Goal: Information Seeking & Learning: Learn about a topic

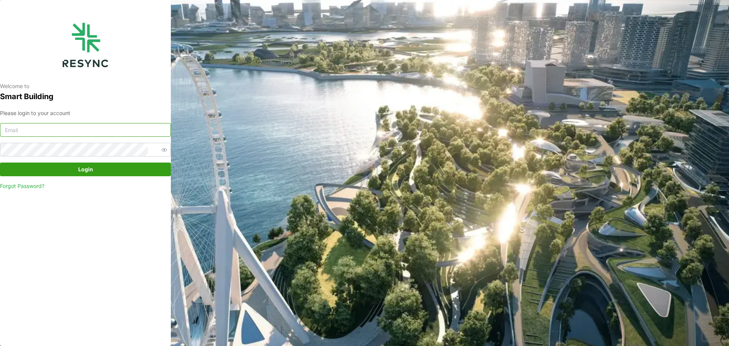
click at [85, 129] on input at bounding box center [85, 130] width 171 height 14
type input "[EMAIL_ADDRESS][DOMAIN_NAME]"
click at [0, 162] on button "Login" at bounding box center [85, 169] width 171 height 14
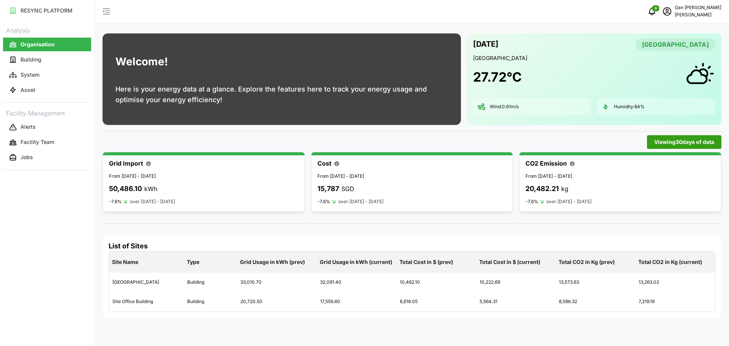
click at [680, 140] on span "Viewing 30 days of data" at bounding box center [684, 141] width 60 height 13
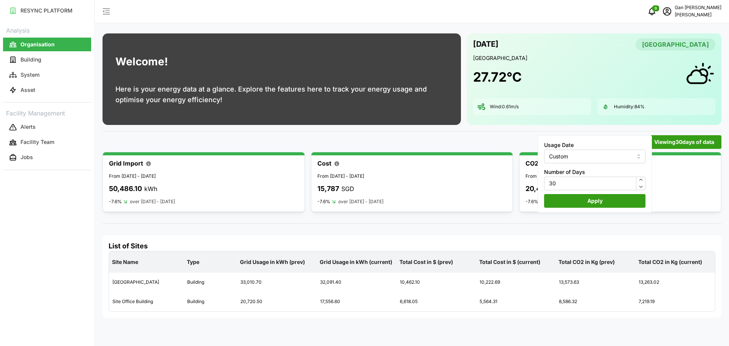
click at [285, 142] on div "Viewing 30 days of data" at bounding box center [411, 142] width 618 height 14
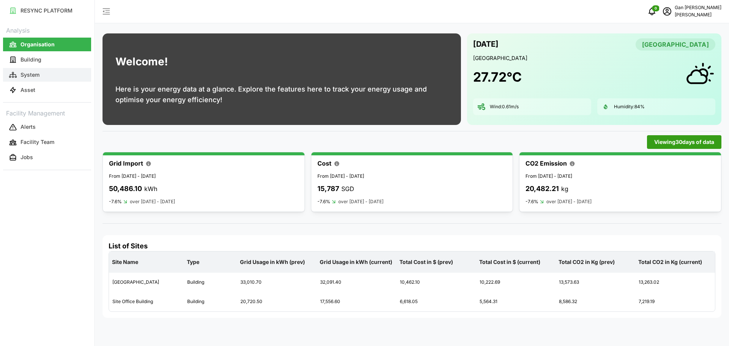
click at [32, 72] on p "System" at bounding box center [29, 75] width 19 height 8
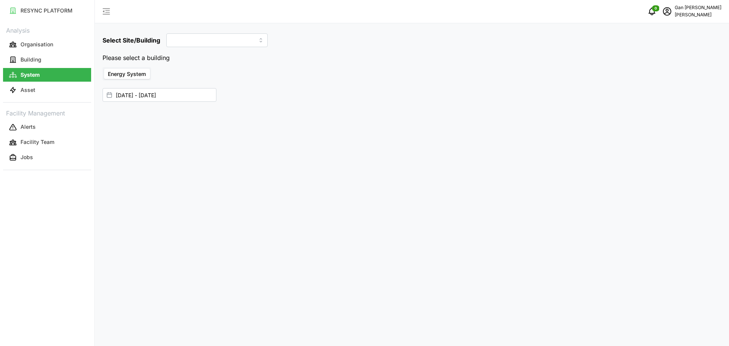
type input "[GEOGRAPHIC_DATA]"
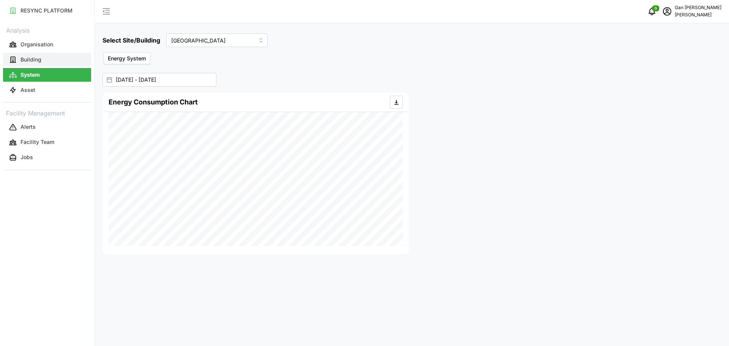
click at [25, 63] on button "Building" at bounding box center [47, 60] width 88 height 14
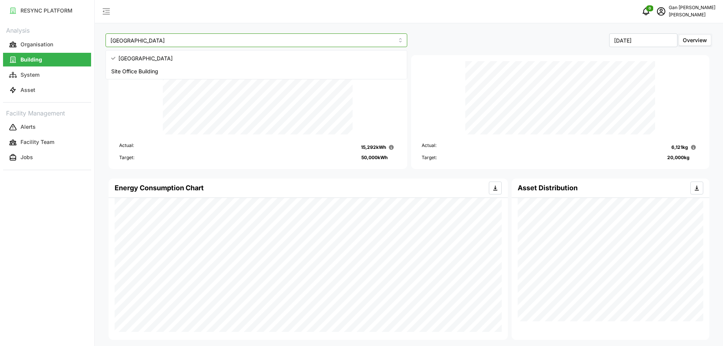
click at [208, 40] on input "Dormitory Building" at bounding box center [256, 40] width 302 height 14
click at [148, 72] on span "Site Office Building" at bounding box center [134, 71] width 47 height 8
type input "Site Office Building"
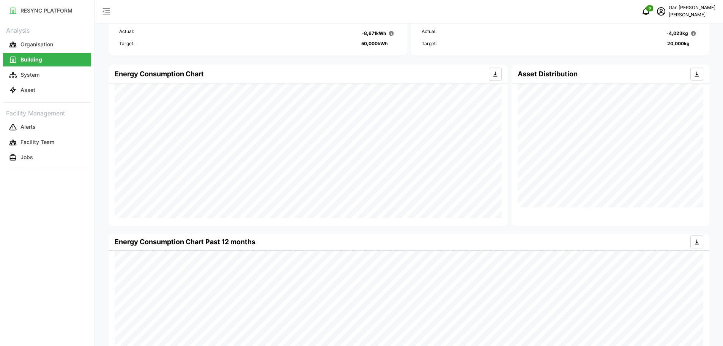
scroll to position [146, 0]
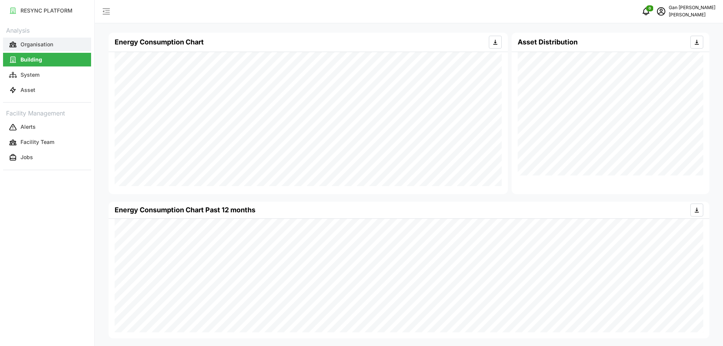
click at [49, 43] on p "Organisation" at bounding box center [36, 45] width 33 height 8
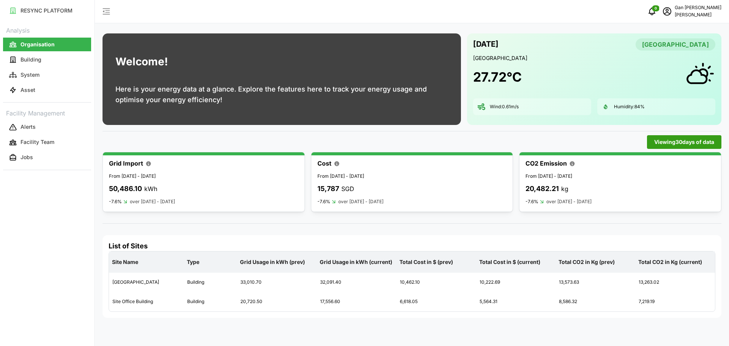
click at [688, 141] on span "Viewing 30 days of data" at bounding box center [684, 141] width 60 height 13
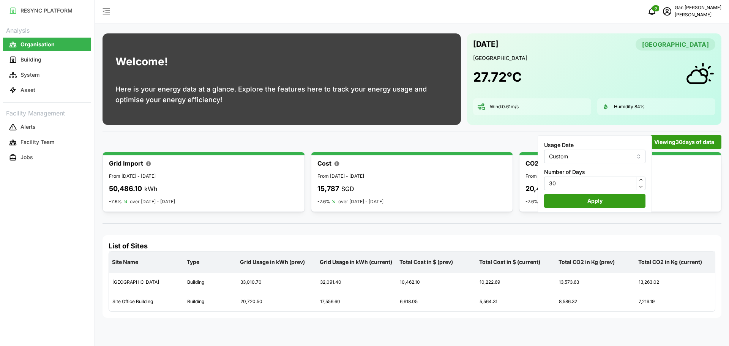
click at [628, 160] on input "Custom" at bounding box center [594, 156] width 101 height 14
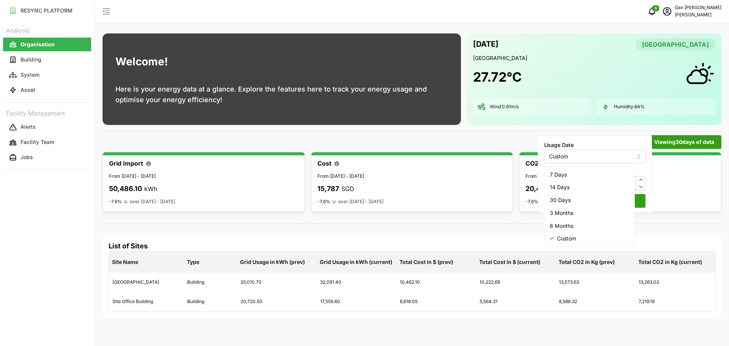
click at [570, 189] on div "14 Days" at bounding box center [589, 187] width 87 height 13
click at [617, 156] on input "14 Days" at bounding box center [595, 156] width 101 height 14
click at [567, 198] on span "30 Days" at bounding box center [561, 200] width 21 height 8
type input "30 Days"
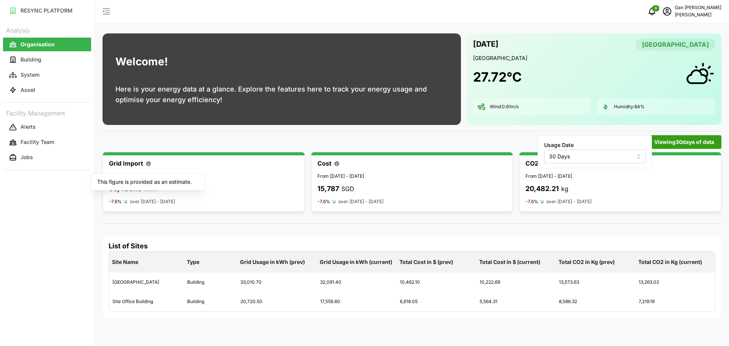
click at [149, 161] on icon "button" at bounding box center [148, 164] width 6 height 6
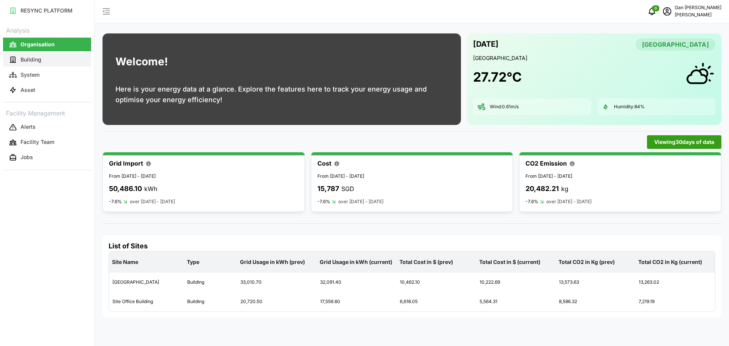
click at [40, 61] on p "Building" at bounding box center [30, 60] width 21 height 8
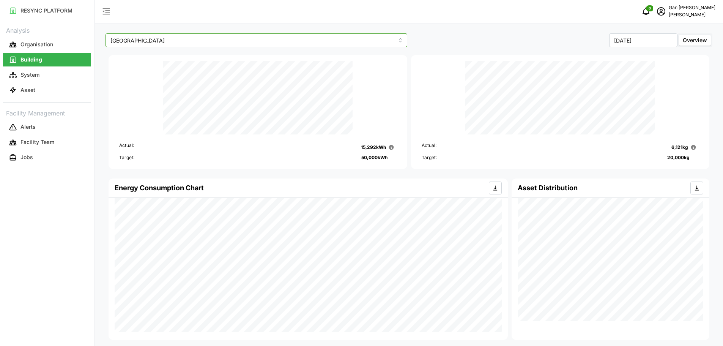
click at [383, 38] on input "Dormitory Building" at bounding box center [256, 40] width 302 height 14
click at [38, 78] on p "System" at bounding box center [29, 75] width 19 height 8
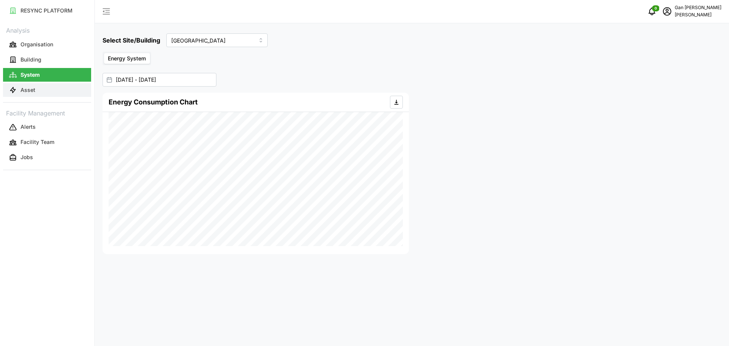
click at [37, 88] on button "Asset" at bounding box center [47, 90] width 88 height 14
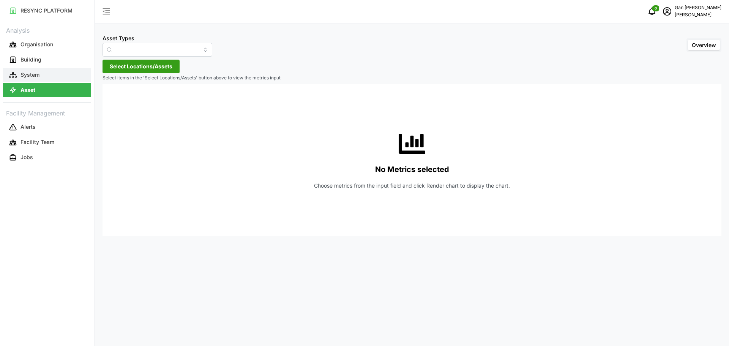
type input "Condensing Unit"
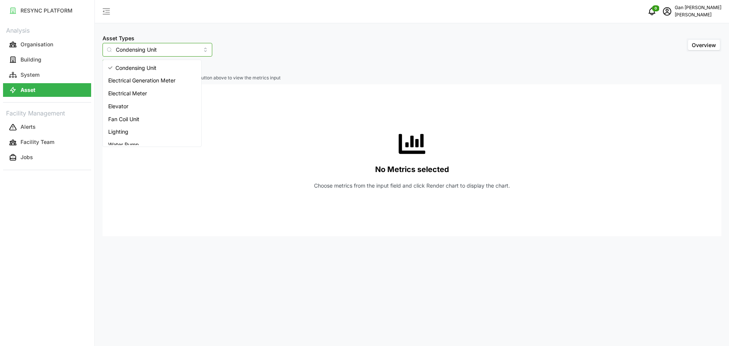
click at [175, 54] on input "Condensing Unit" at bounding box center [157, 50] width 110 height 14
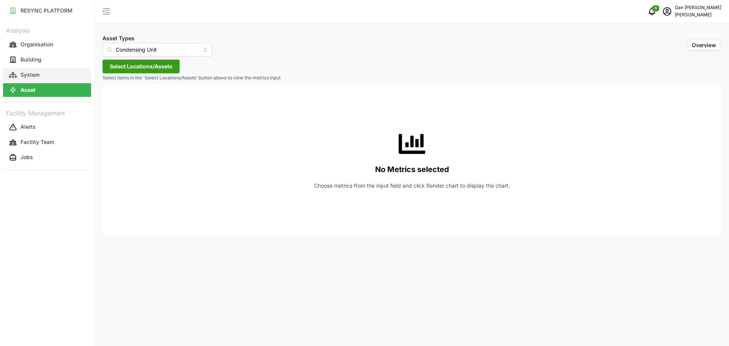
click at [22, 77] on p "System" at bounding box center [29, 75] width 19 height 8
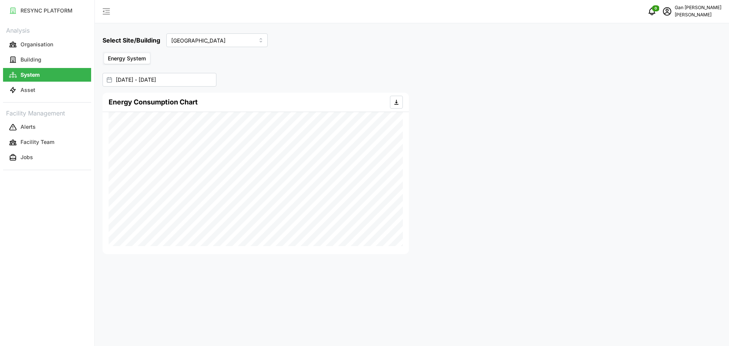
click at [134, 61] on span "Energy System" at bounding box center [127, 58] width 38 height 6
click at [104, 53] on input "Energy System" at bounding box center [104, 53] width 0 height 0
click at [37, 40] on button "Organisation" at bounding box center [47, 45] width 88 height 14
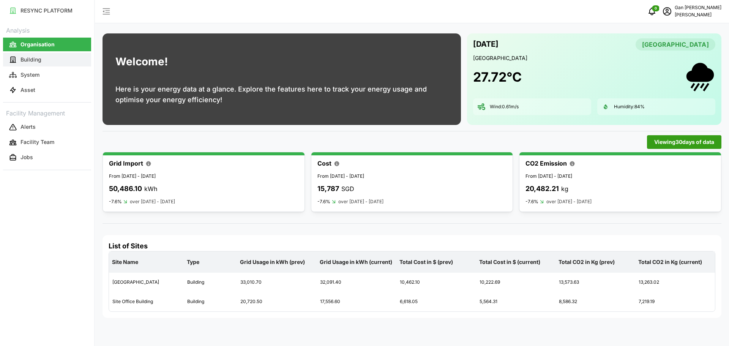
click at [40, 58] on p "Building" at bounding box center [30, 60] width 21 height 8
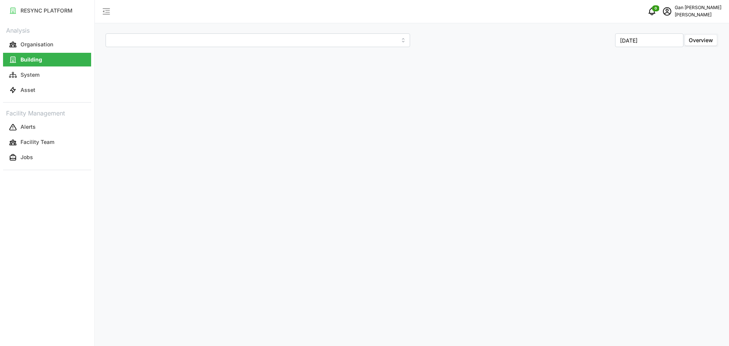
type input "Dormitory Building"
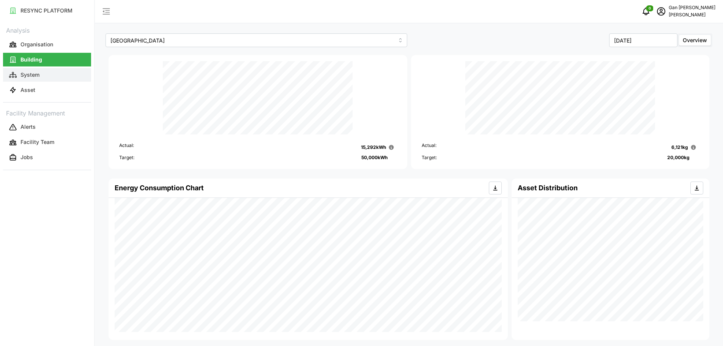
click at [27, 72] on p "System" at bounding box center [29, 75] width 19 height 8
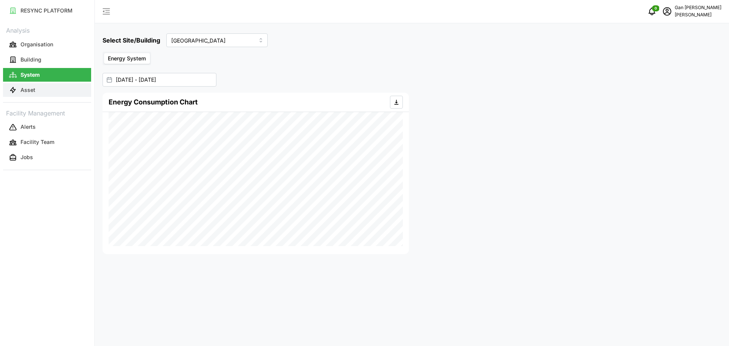
click at [30, 90] on p "Asset" at bounding box center [27, 90] width 15 height 8
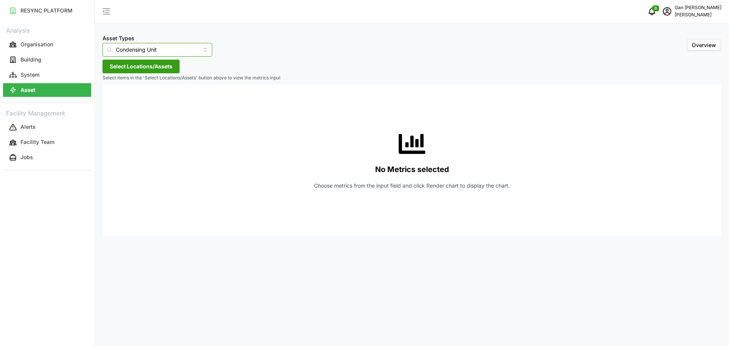
click at [150, 48] on input "Condensing Unit" at bounding box center [157, 50] width 110 height 14
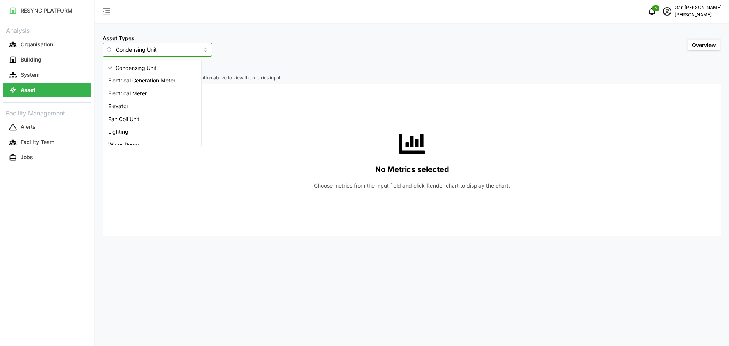
click at [135, 80] on span "Electrical Generation Meter" at bounding box center [141, 80] width 67 height 8
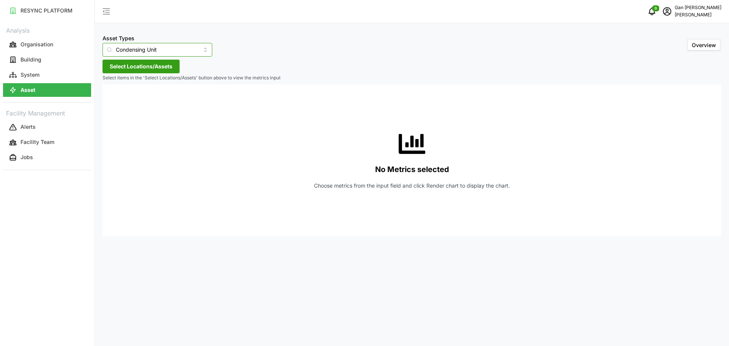
type input "Electrical Generation Meter"
